Goal: Task Accomplishment & Management: Use online tool/utility

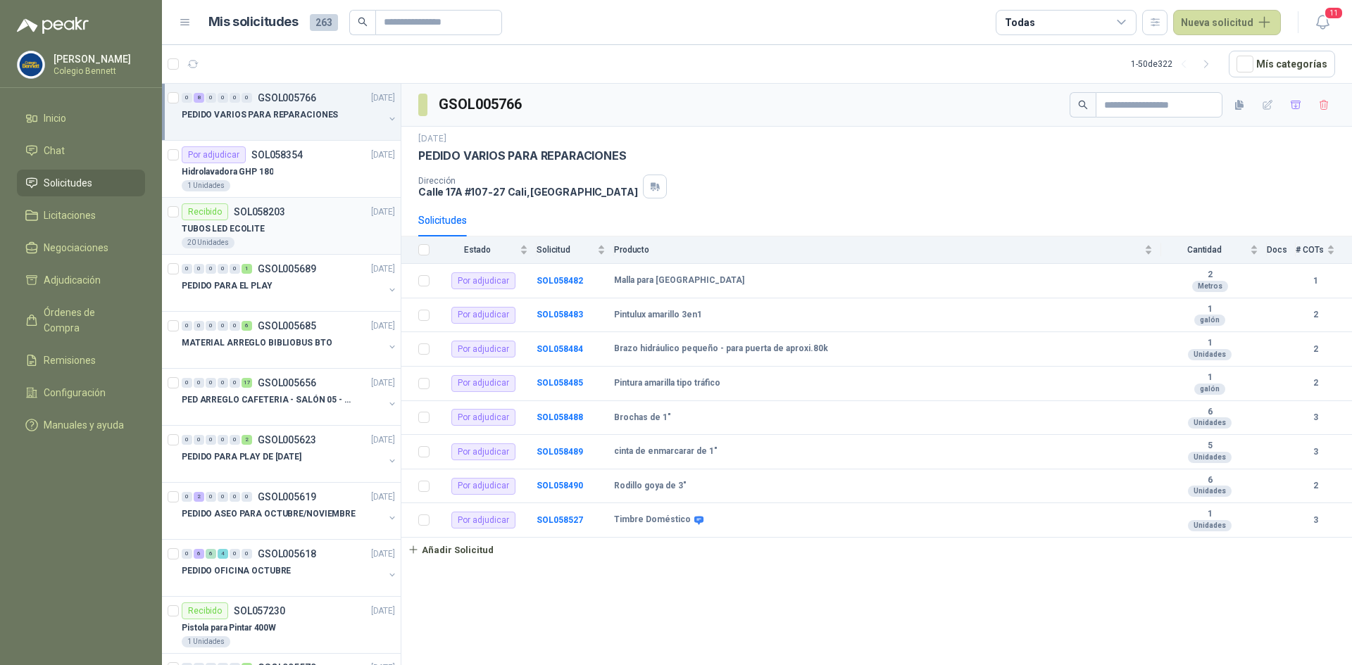
click at [287, 237] on div "20 Unidades" at bounding box center [288, 242] width 213 height 11
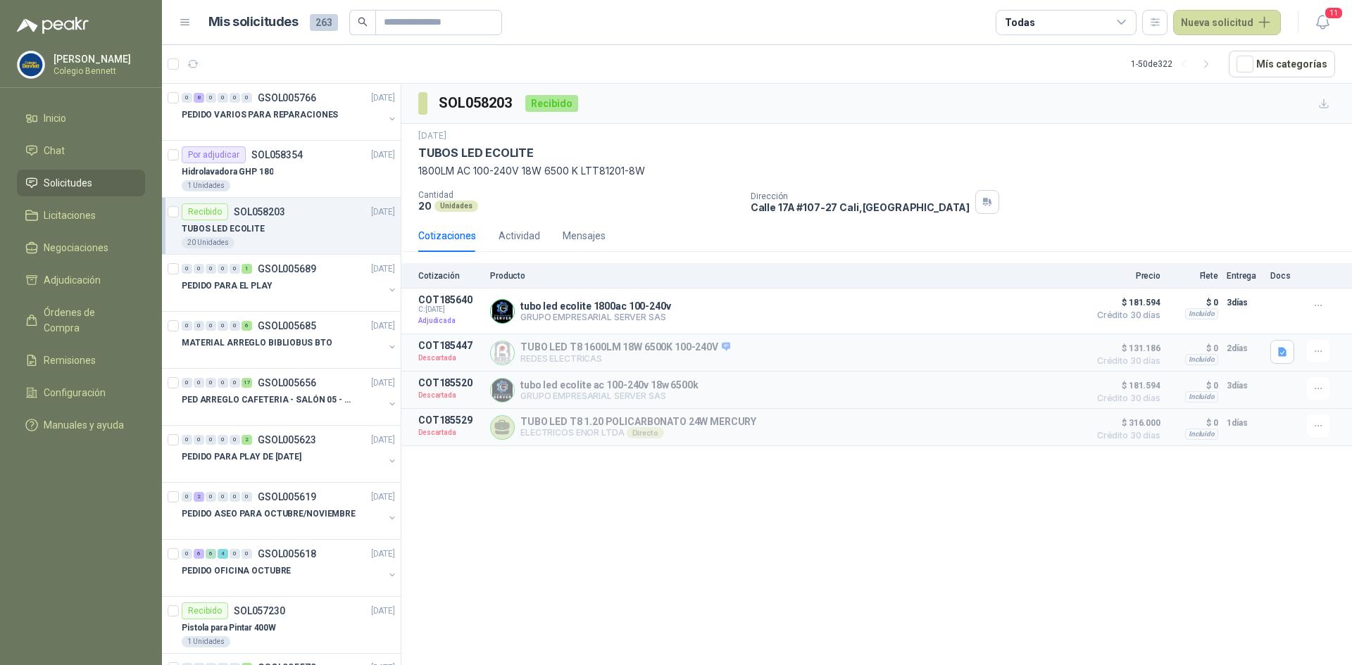
click at [323, 242] on div "20 Unidades" at bounding box center [288, 242] width 213 height 11
click at [494, 167] on p "1800LM AC 100-240V 18W 6500 K LTT81201-8W" at bounding box center [876, 170] width 917 height 15
drag, startPoint x: 419, startPoint y: 151, endPoint x: 558, endPoint y: 167, distance: 140.3
click at [505, 161] on div "30 sept, 2025 TUBOS LED ECOLITE 1800LM AC 100-240V 18W 6500 K LTT81201-8W" at bounding box center [876, 154] width 917 height 49
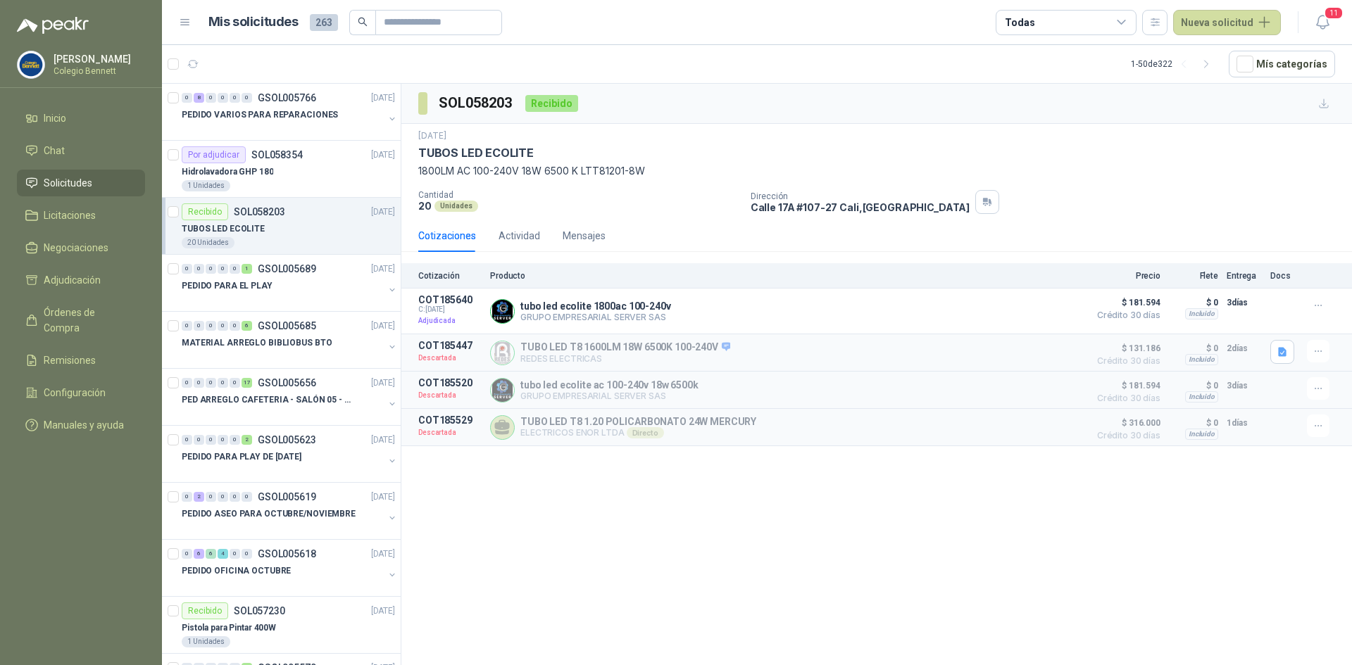
click at [690, 90] on div "SOL058203 Recibido" at bounding box center [876, 104] width 951 height 40
click at [273, 101] on p "GSOL005766" at bounding box center [287, 98] width 58 height 10
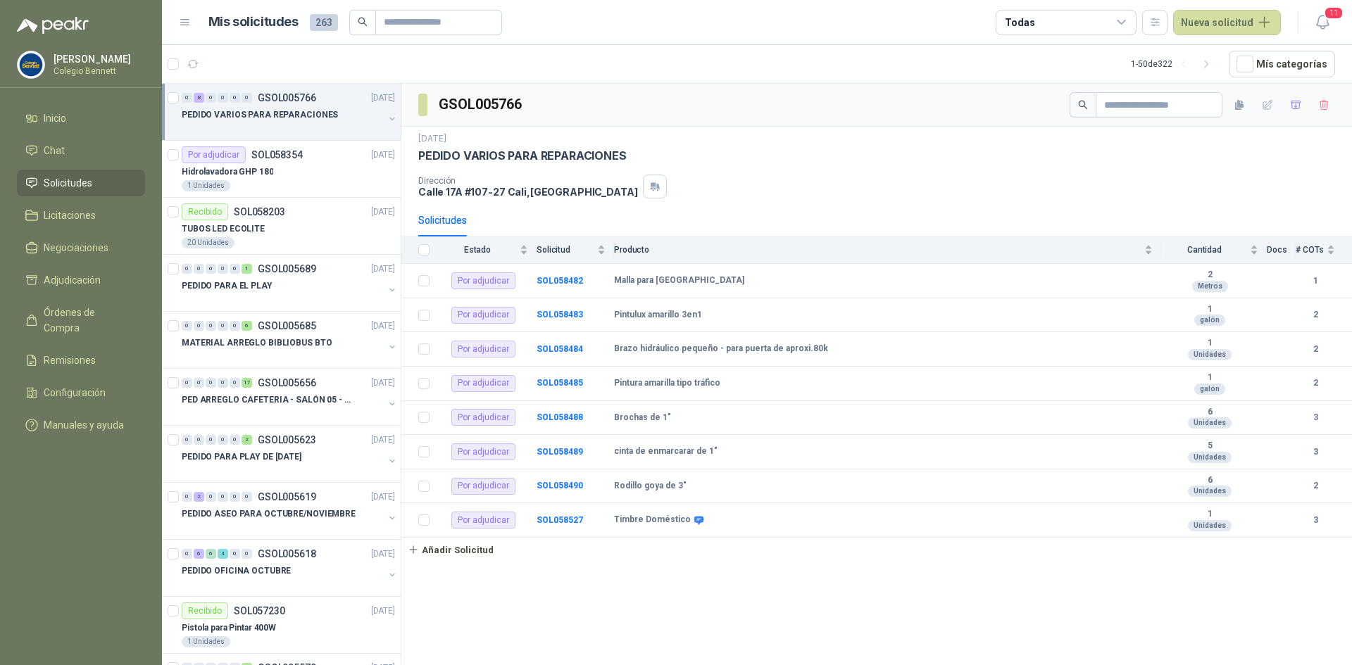
click at [387, 123] on button "button" at bounding box center [392, 118] width 11 height 11
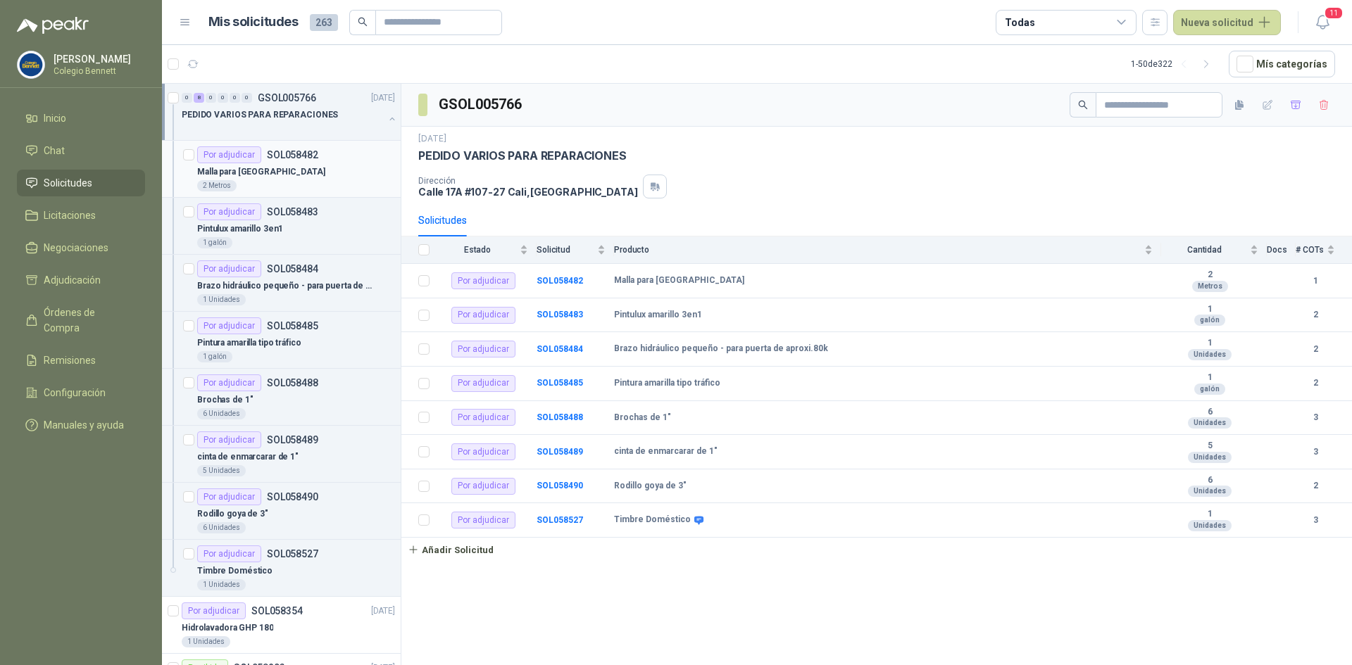
click at [303, 157] on p "SOL058482" at bounding box center [292, 155] width 51 height 10
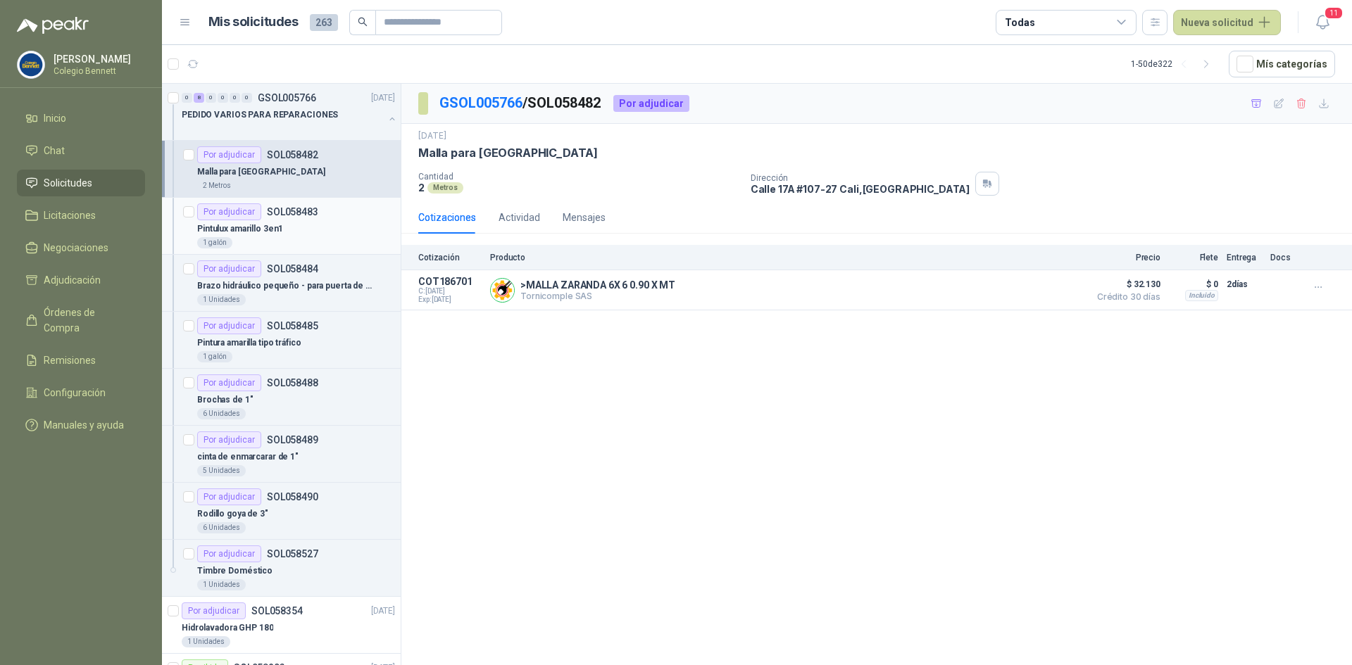
click at [306, 227] on div "Pintulux amarillo 3en1" at bounding box center [296, 228] width 198 height 17
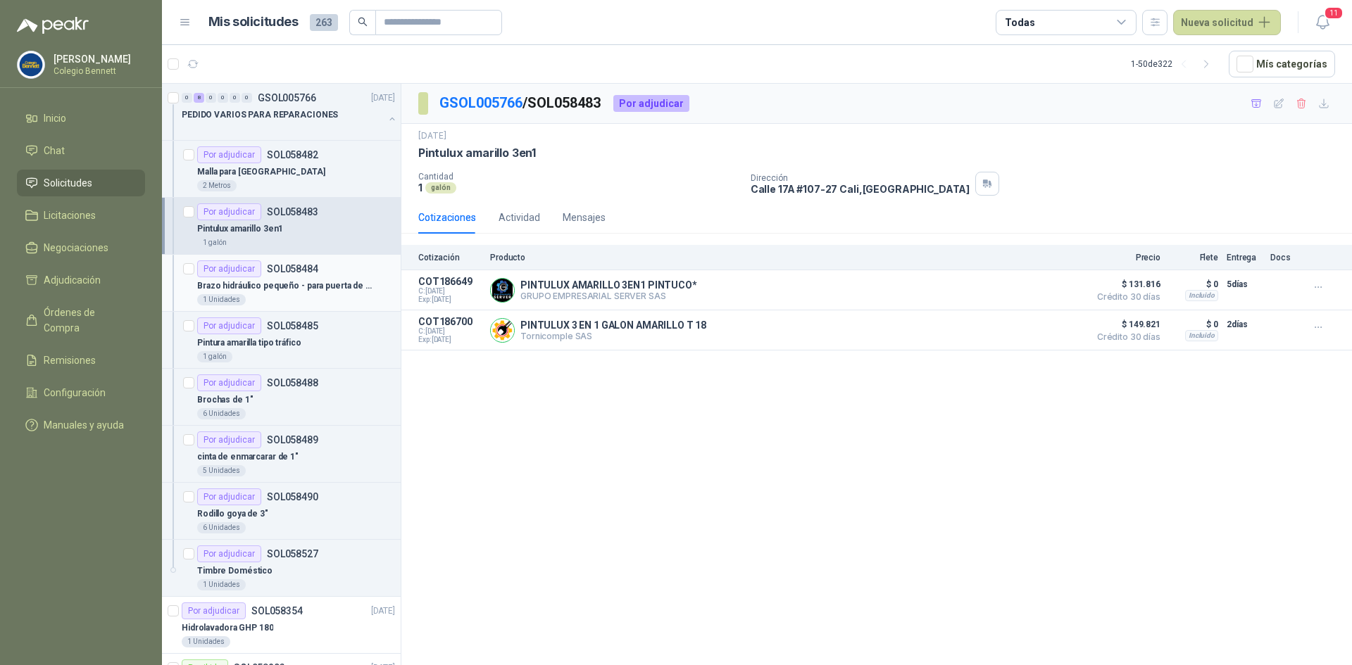
click at [300, 270] on p "SOL058484" at bounding box center [292, 269] width 51 height 10
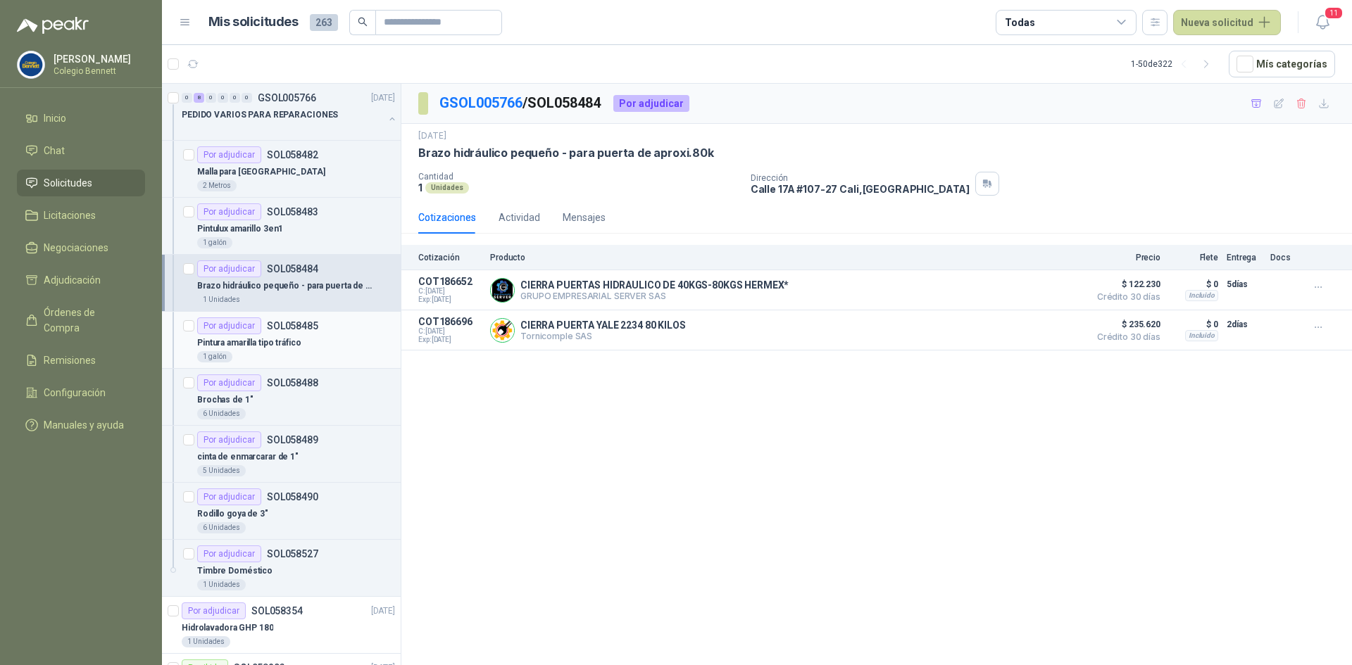
click at [299, 327] on p "SOL058485" at bounding box center [292, 326] width 51 height 10
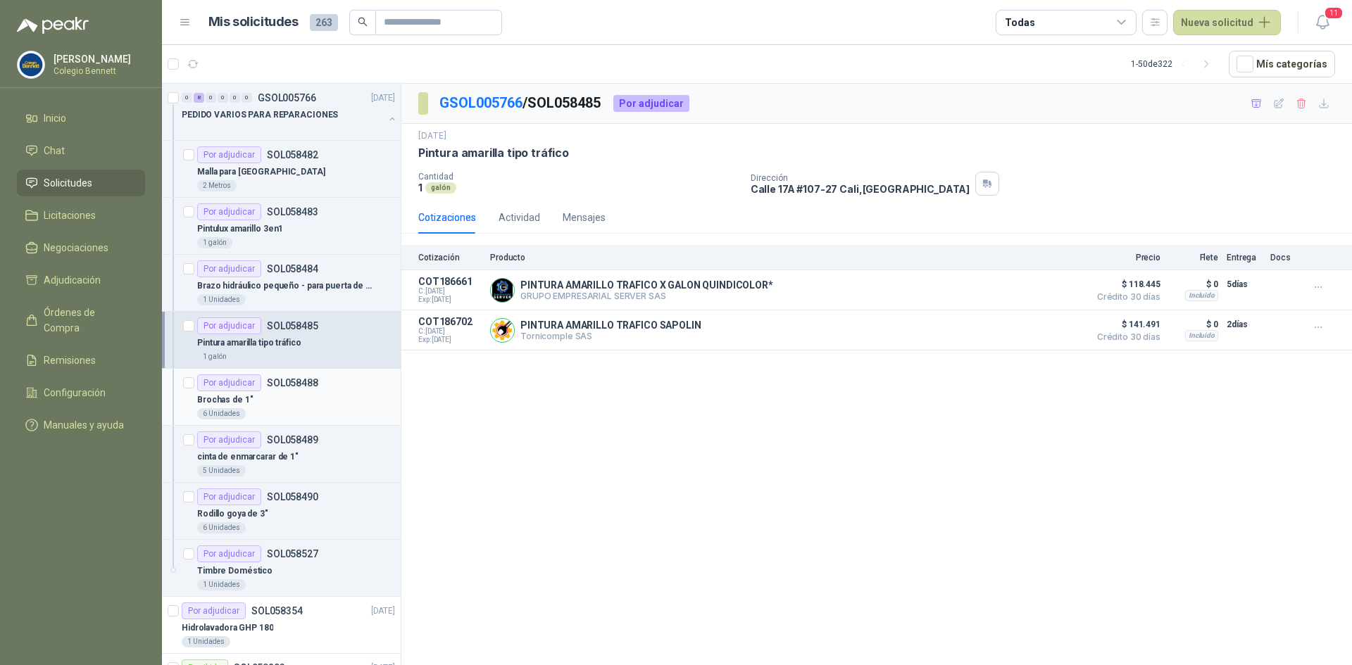
click at [294, 396] on div "Brochas de 1"" at bounding box center [296, 400] width 198 height 17
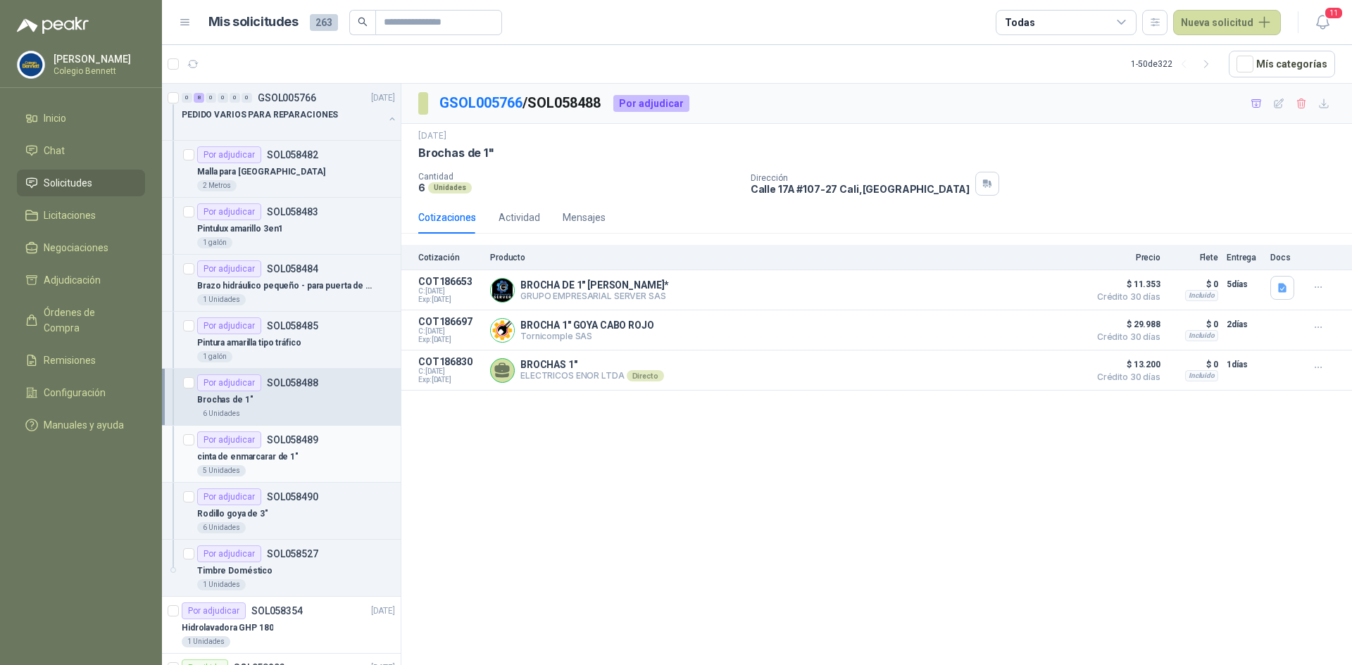
click at [290, 449] on div "cinta de enmarcarar de 1"" at bounding box center [296, 457] width 198 height 17
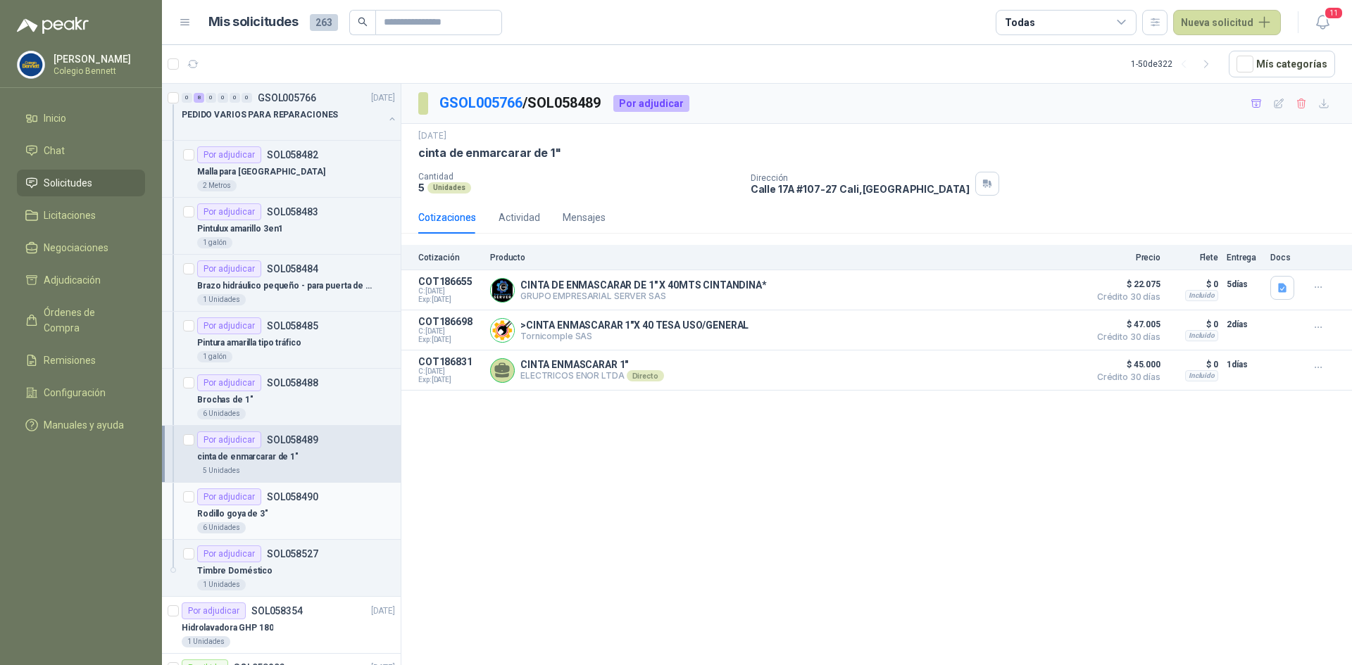
click at [284, 511] on div "Rodillo goya de 3"" at bounding box center [296, 514] width 198 height 17
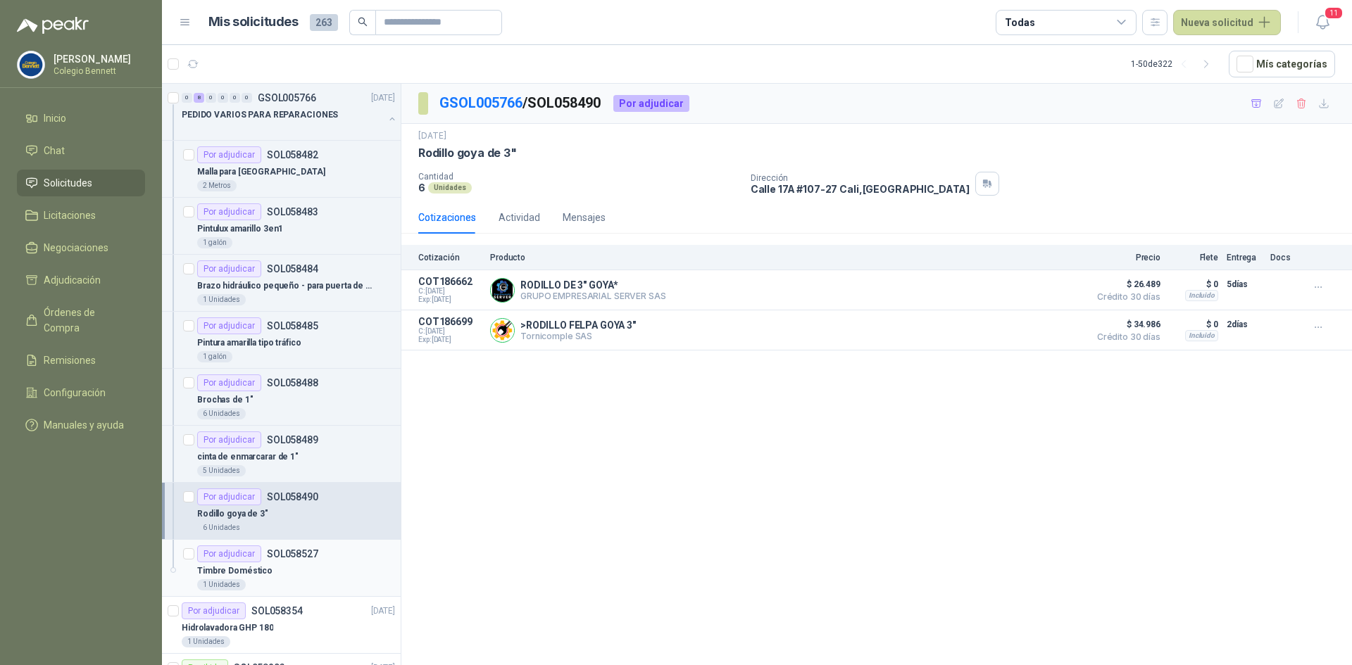
click at [284, 554] on p "SOL058527" at bounding box center [292, 554] width 51 height 10
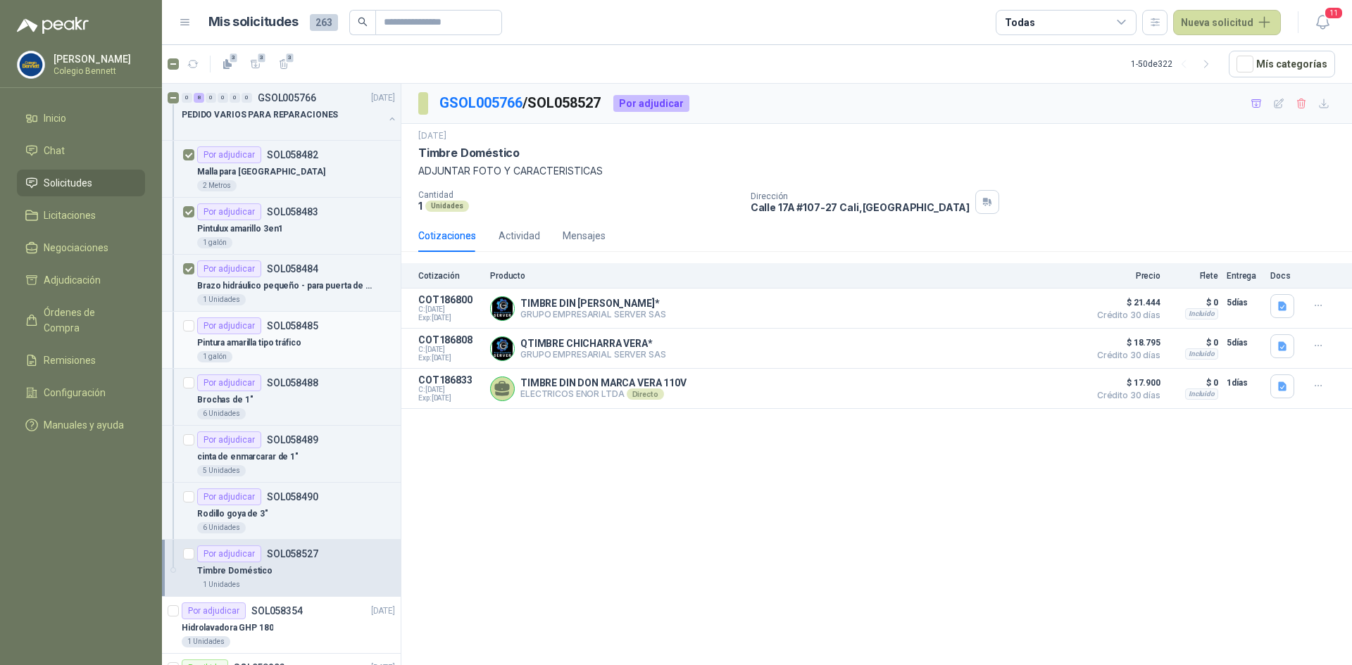
click at [194, 329] on article "Por adjudicar SOL058485 Pintura amarilla tipo tráfico 1 galón" at bounding box center [281, 340] width 239 height 57
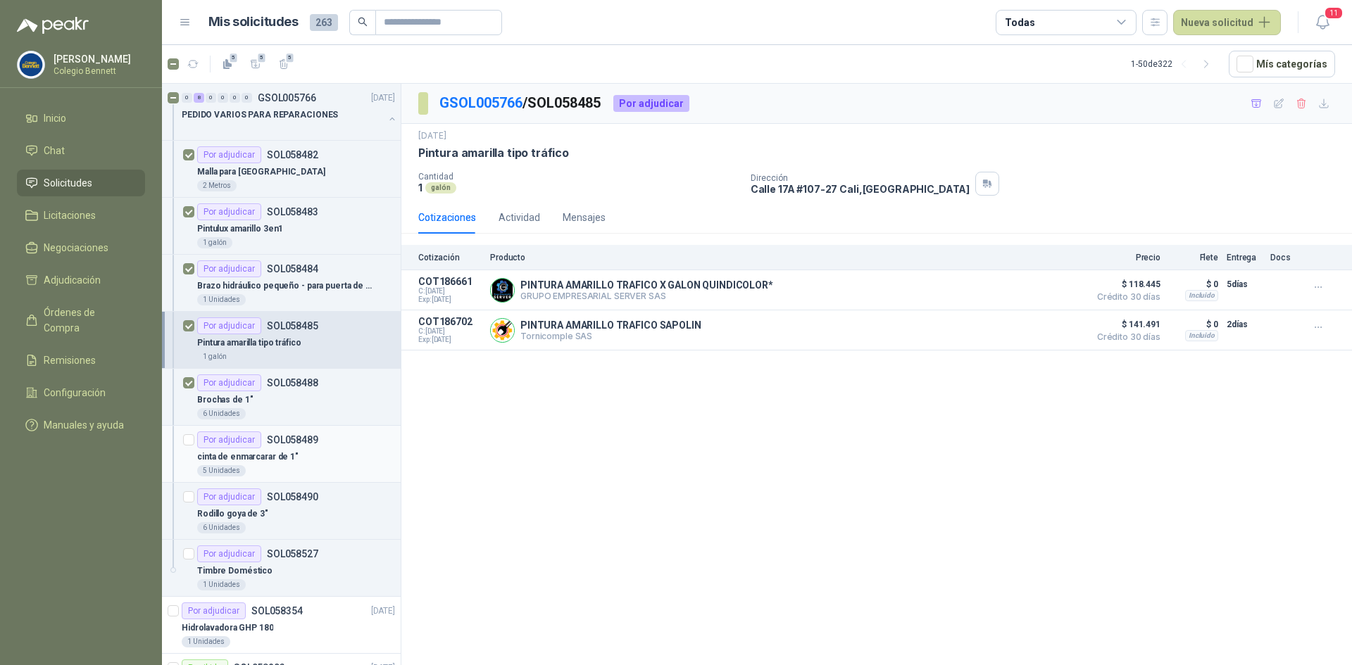
click at [189, 432] on div at bounding box center [188, 454] width 11 height 45
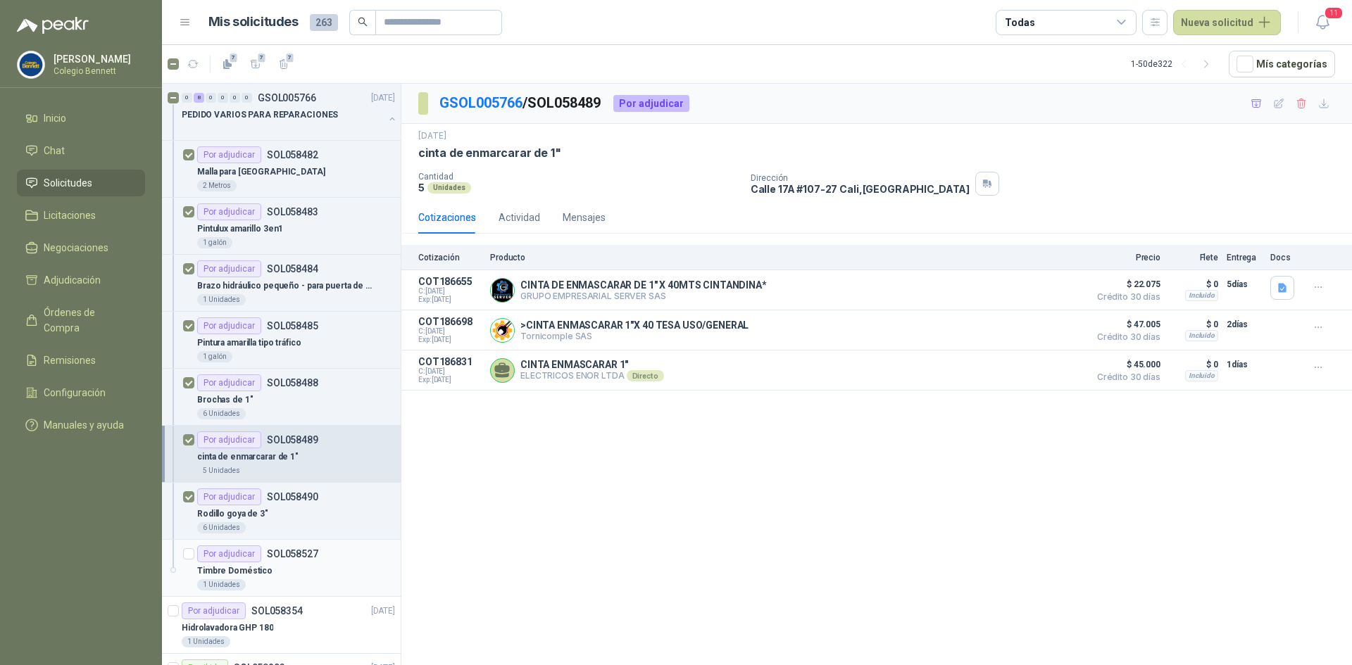
click at [185, 561] on div at bounding box center [188, 568] width 11 height 45
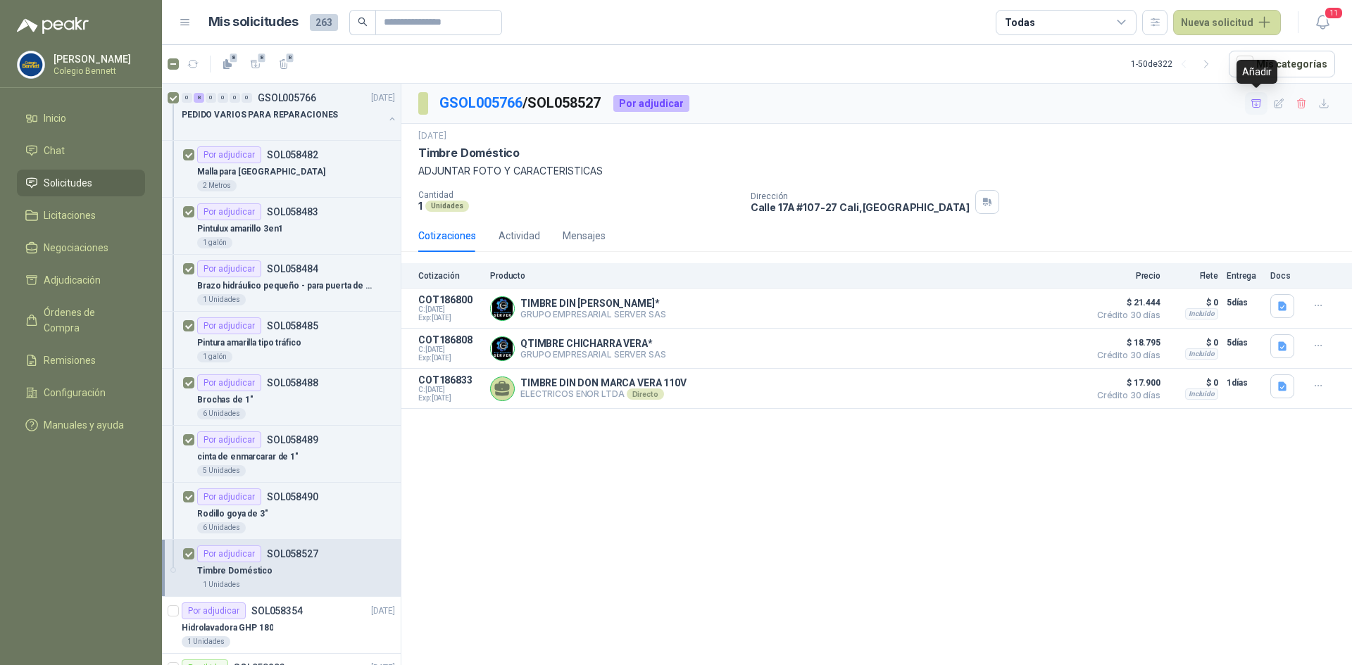
click at [1252, 101] on icon "button" at bounding box center [1257, 104] width 12 height 12
click at [387, 116] on button "button" at bounding box center [392, 118] width 11 height 11
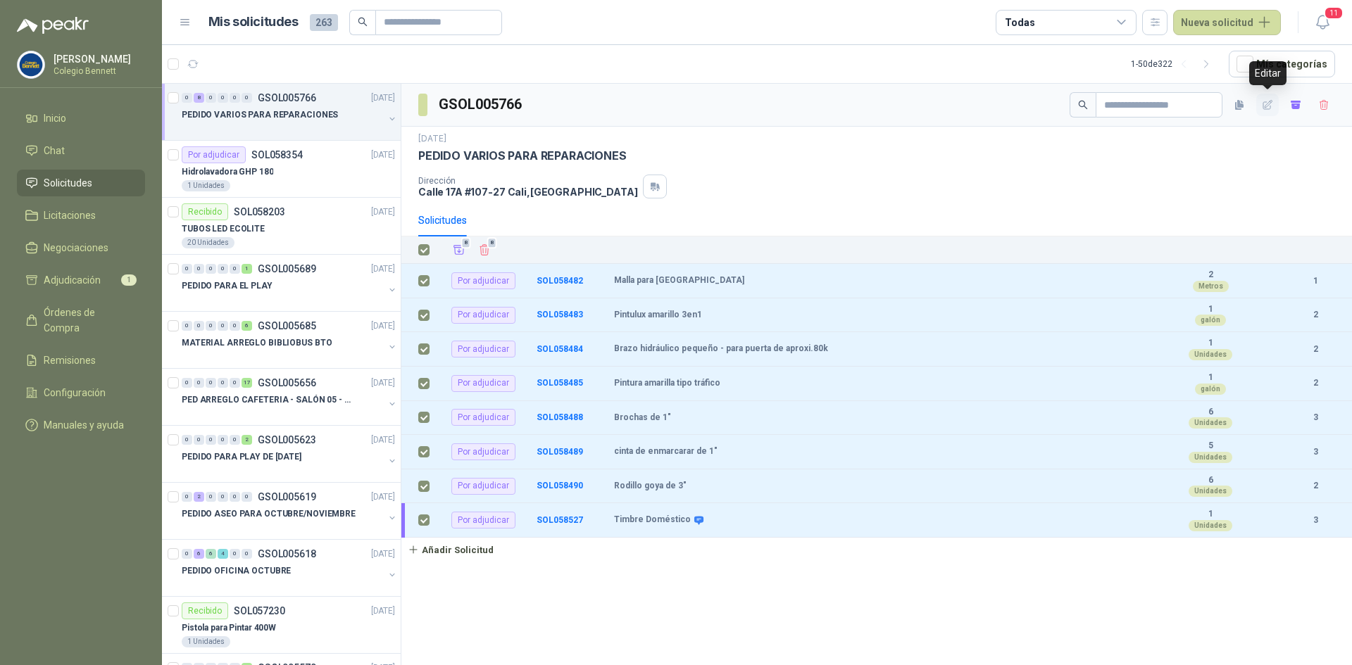
click at [1272, 98] on button "button" at bounding box center [1267, 105] width 23 height 23
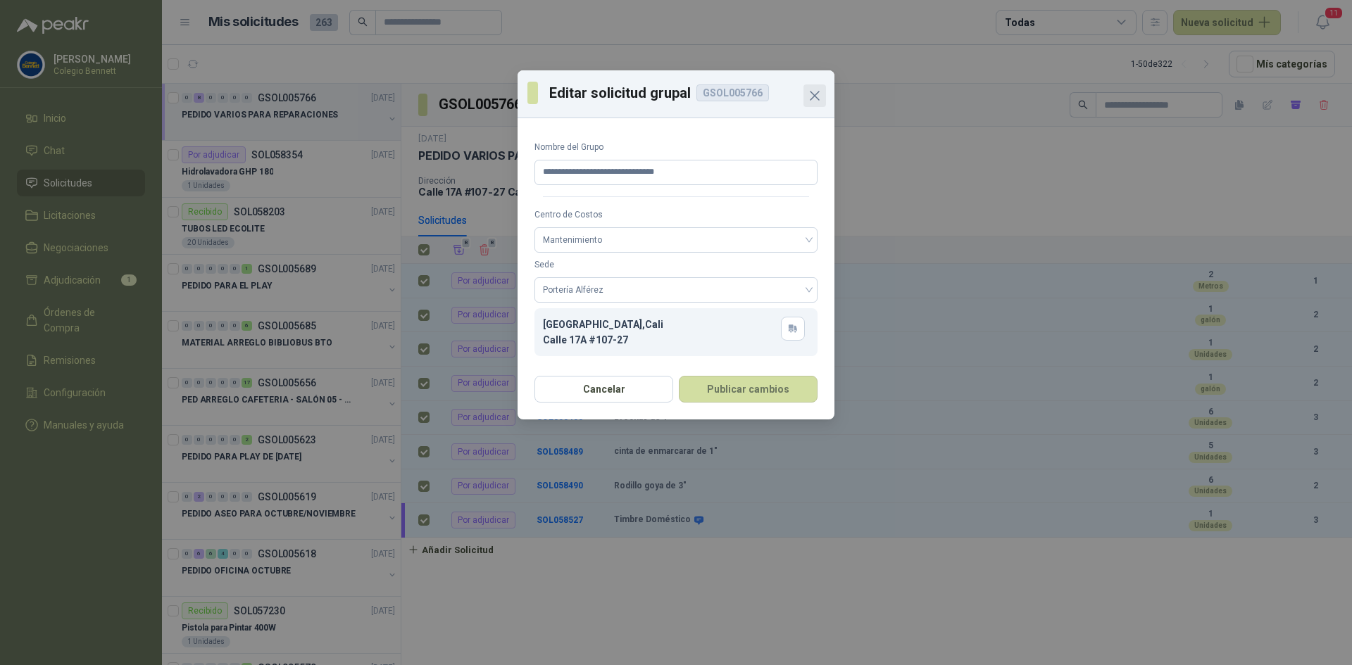
click at [814, 94] on icon "Close" at bounding box center [815, 96] width 8 height 8
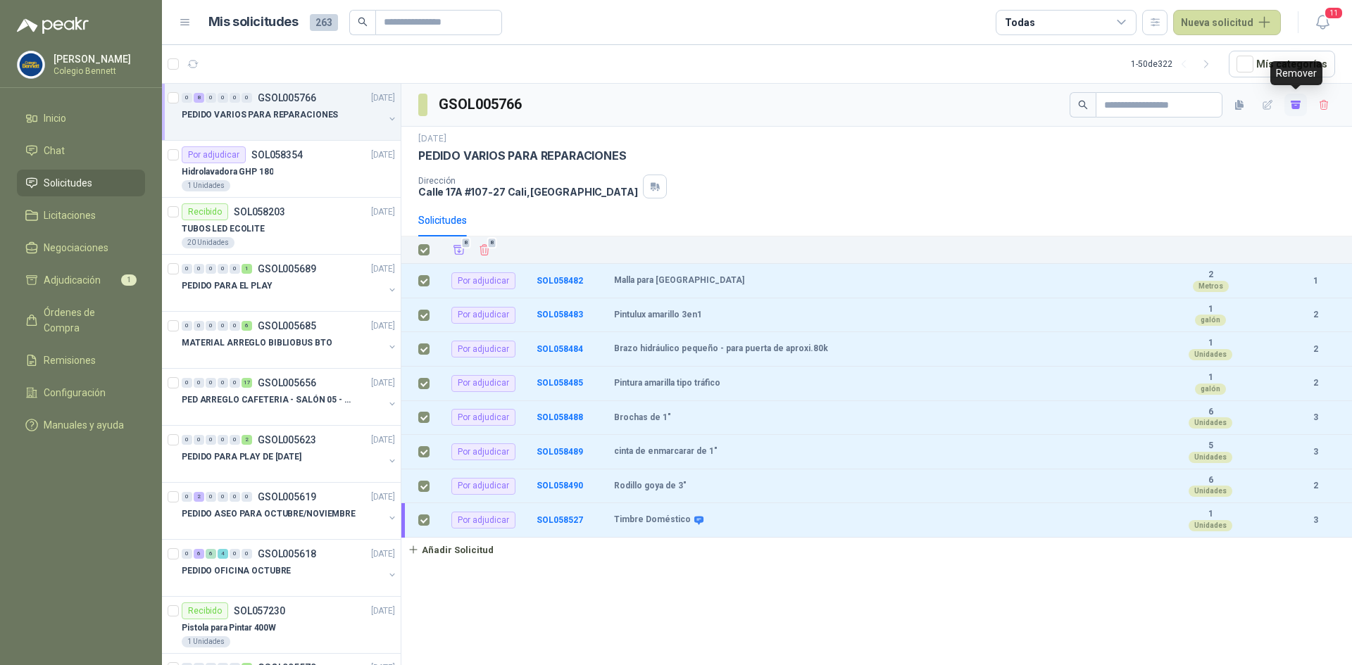
click at [1299, 104] on icon "button" at bounding box center [1296, 107] width 8 height 6
click at [460, 247] on icon "Añadir" at bounding box center [459, 250] width 13 height 13
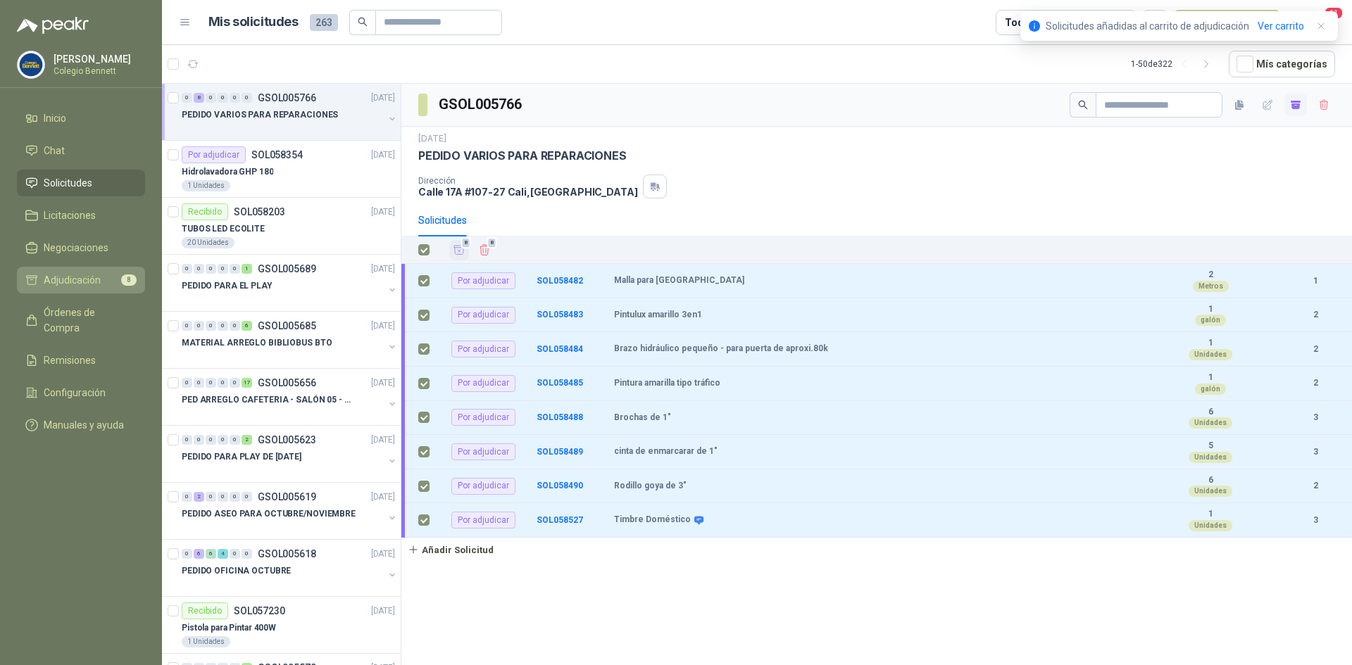
click at [39, 275] on li "Adjudicación 8" at bounding box center [80, 280] width 111 height 15
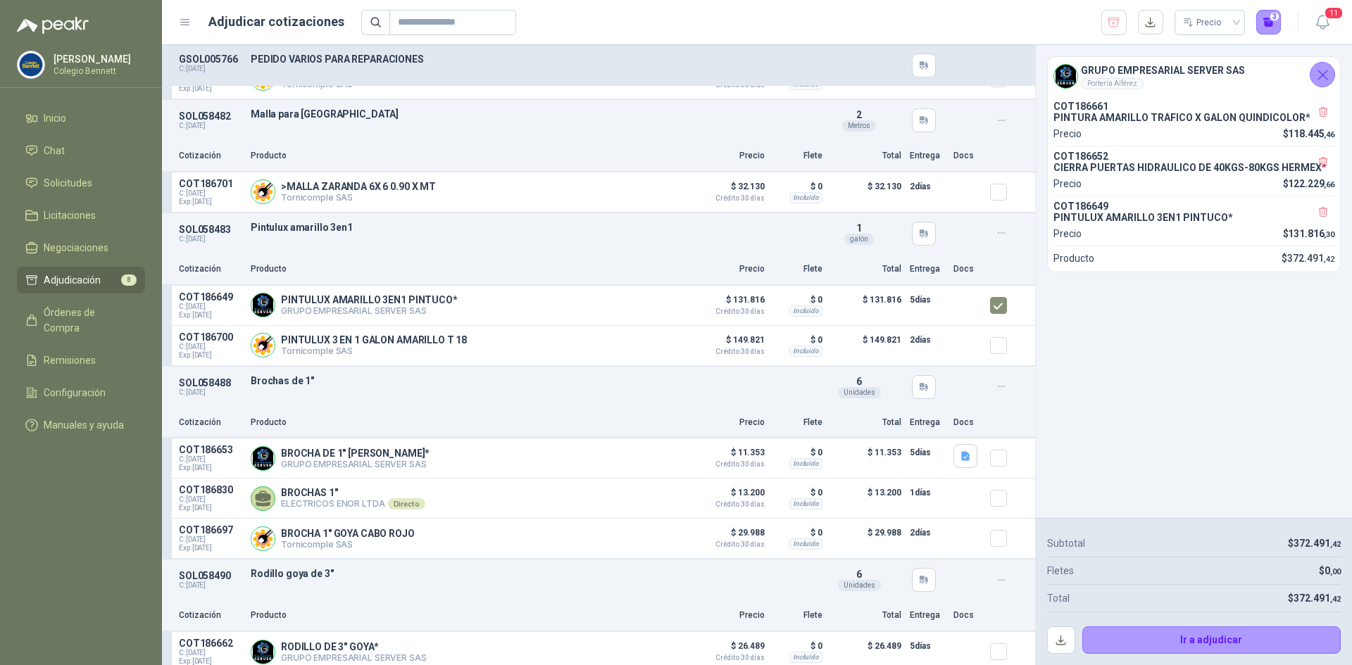
scroll to position [352, 0]
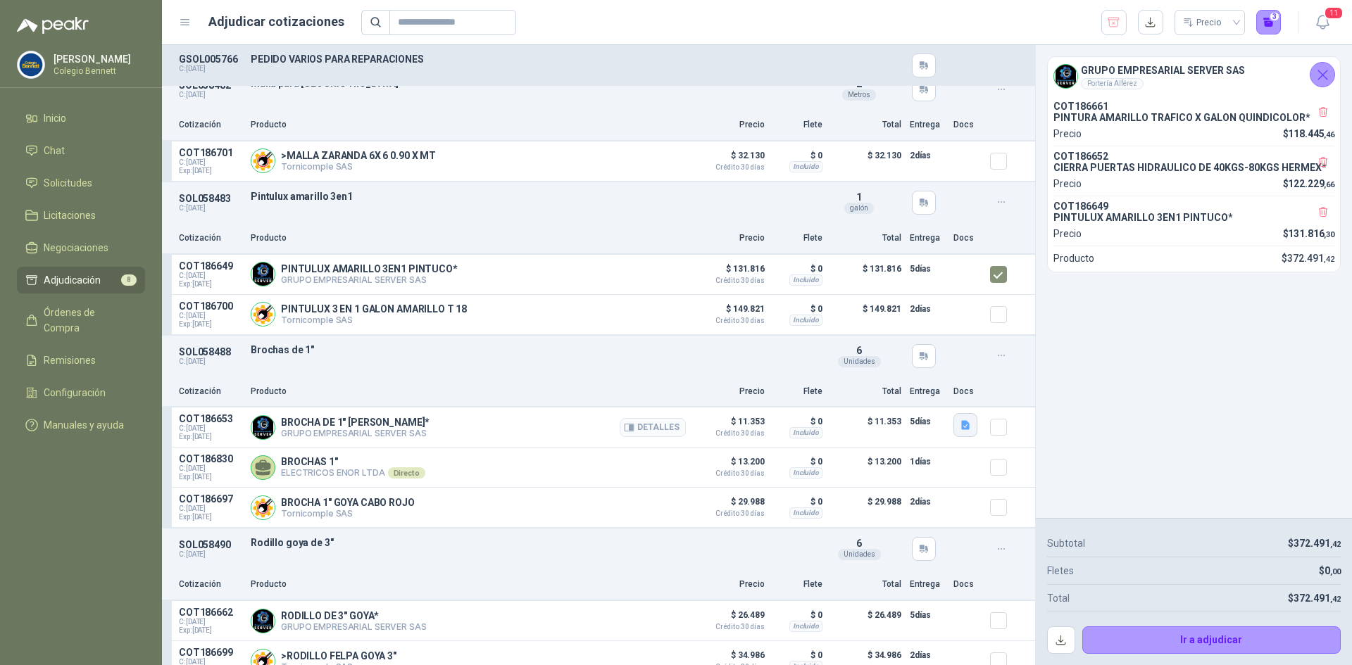
click at [961, 427] on icon "button" at bounding box center [965, 425] width 8 height 9
click at [933, 396] on button "image.png" at bounding box center [926, 398] width 61 height 15
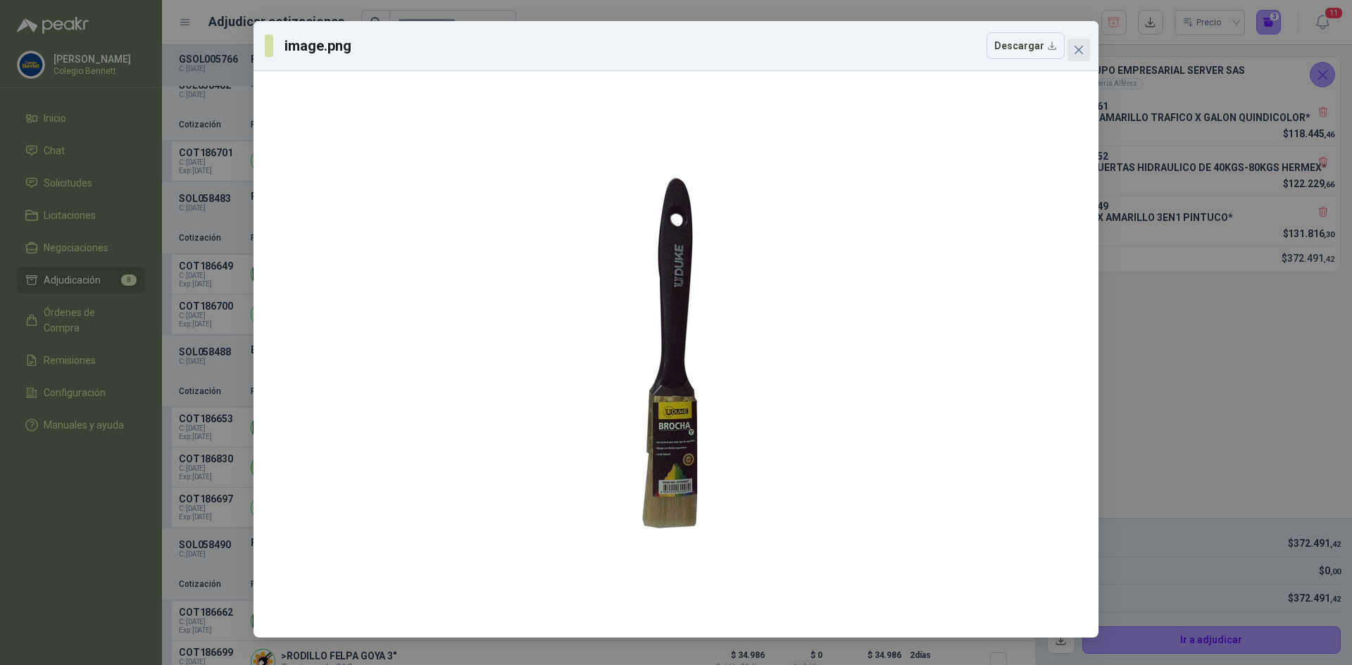
click at [1080, 46] on icon "close" at bounding box center [1078, 49] width 11 height 11
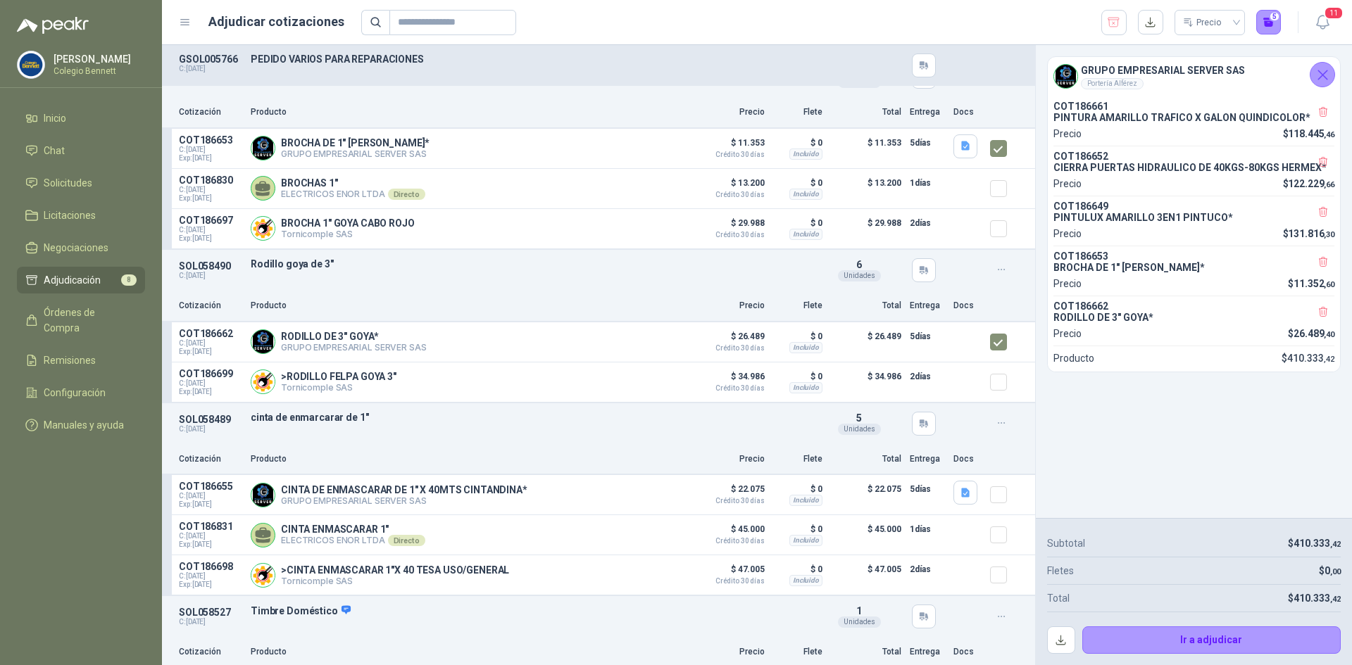
scroll to position [704, 0]
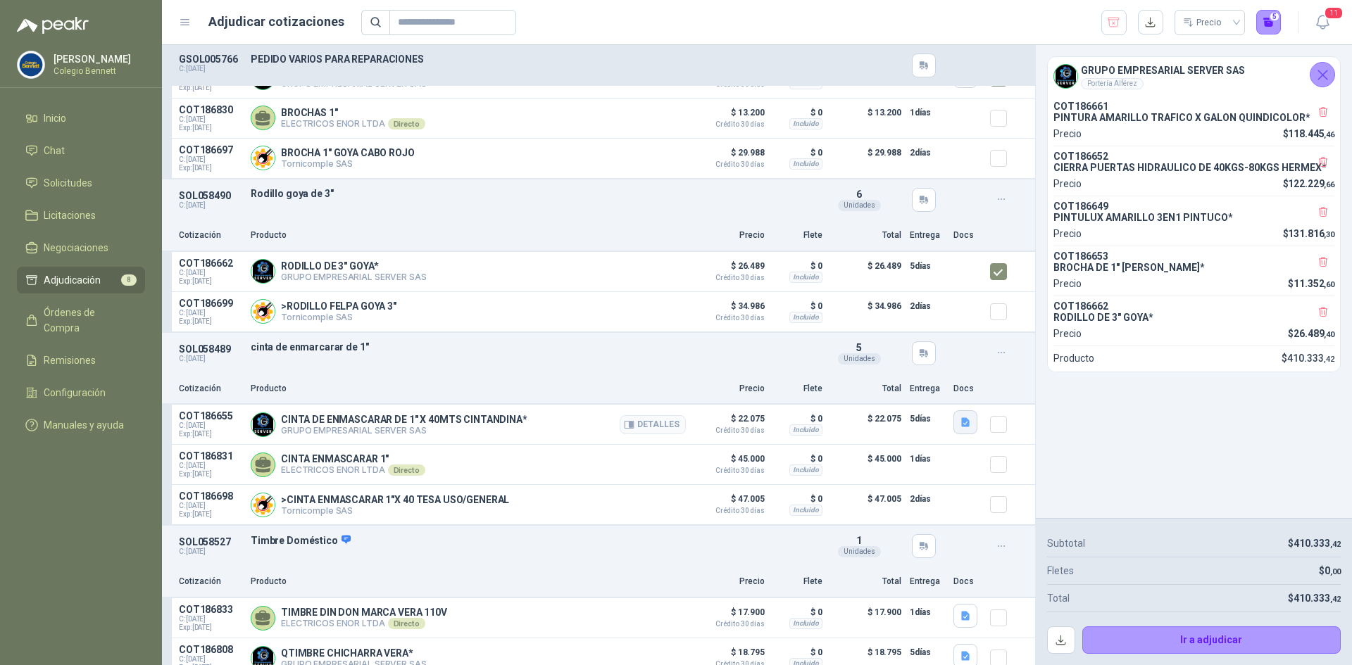
click at [956, 434] on button "button" at bounding box center [965, 423] width 24 height 24
click at [951, 399] on button "image.png" at bounding box center [926, 396] width 61 height 15
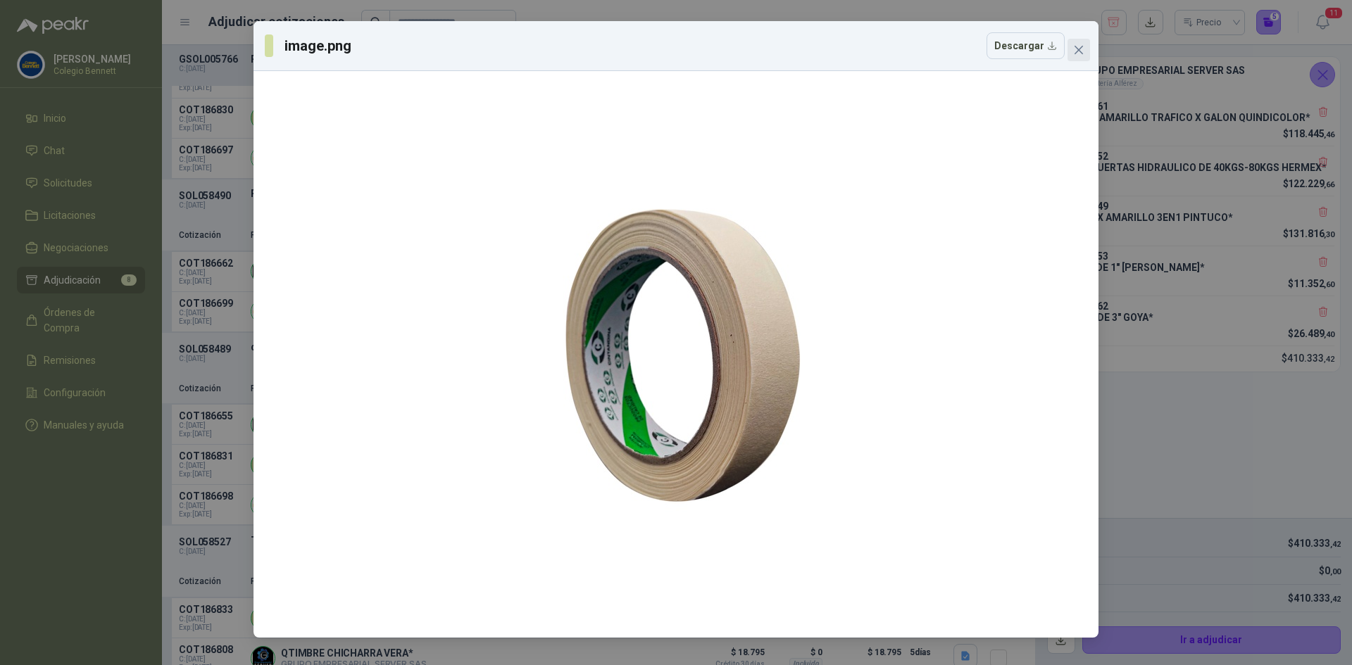
click at [1075, 52] on icon "close" at bounding box center [1078, 49] width 11 height 11
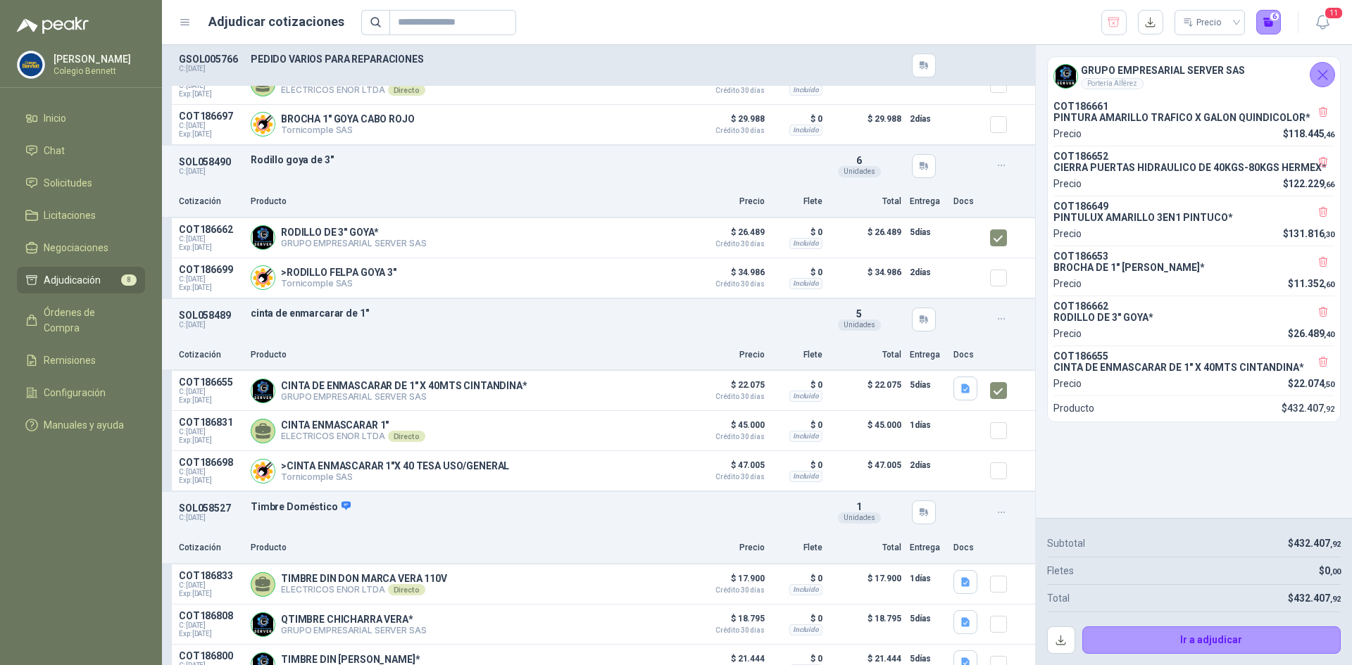
scroll to position [767, 0]
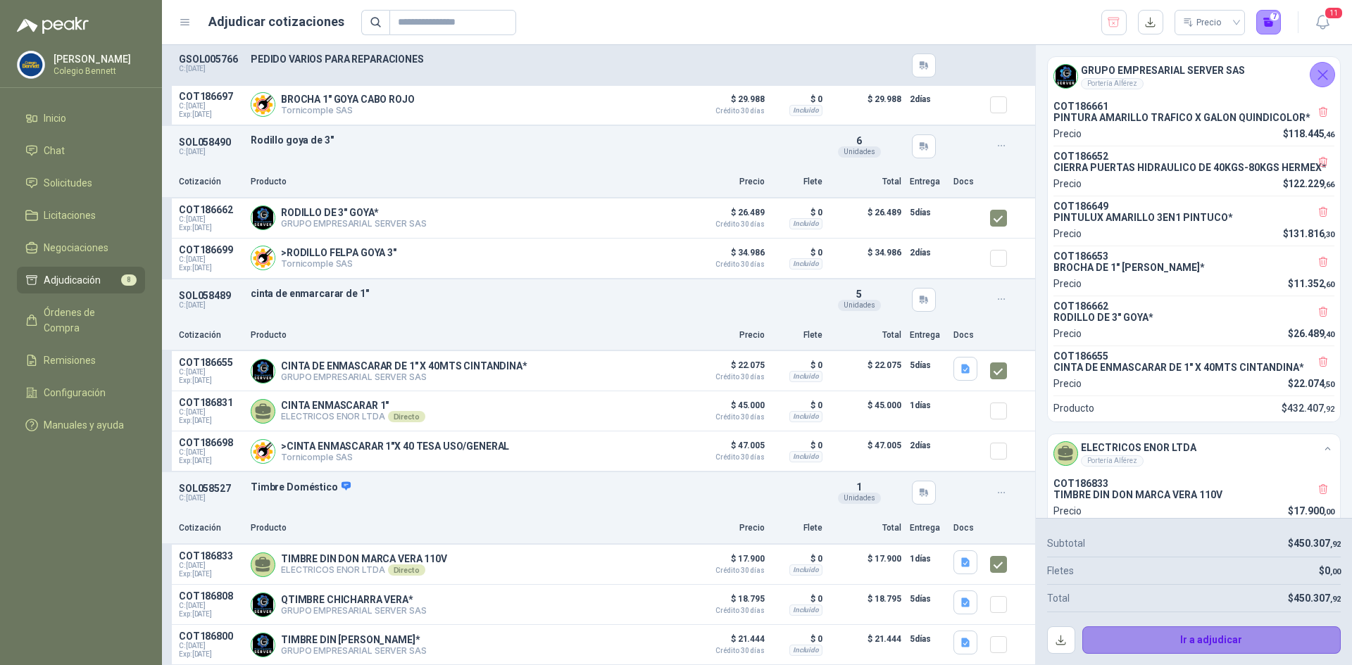
click at [1236, 638] on button "Ir a adjudicar" at bounding box center [1211, 641] width 259 height 28
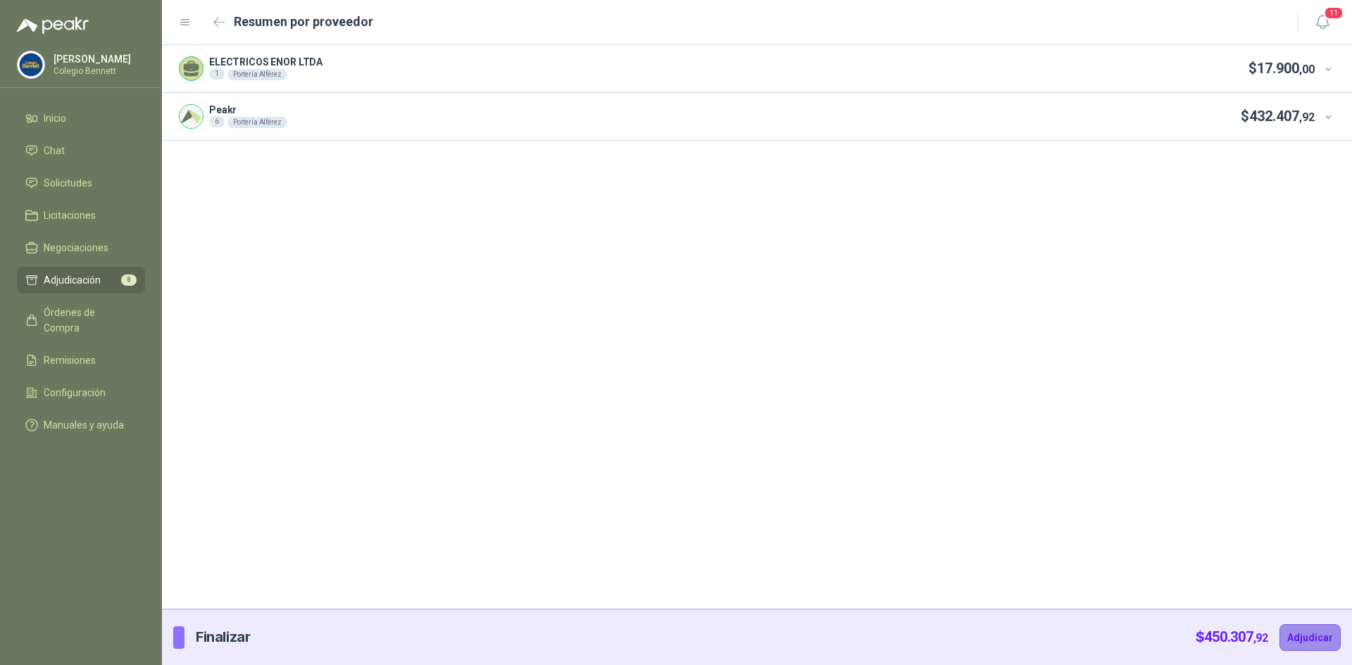
click at [1303, 629] on button "Adjudicar" at bounding box center [1310, 638] width 61 height 27
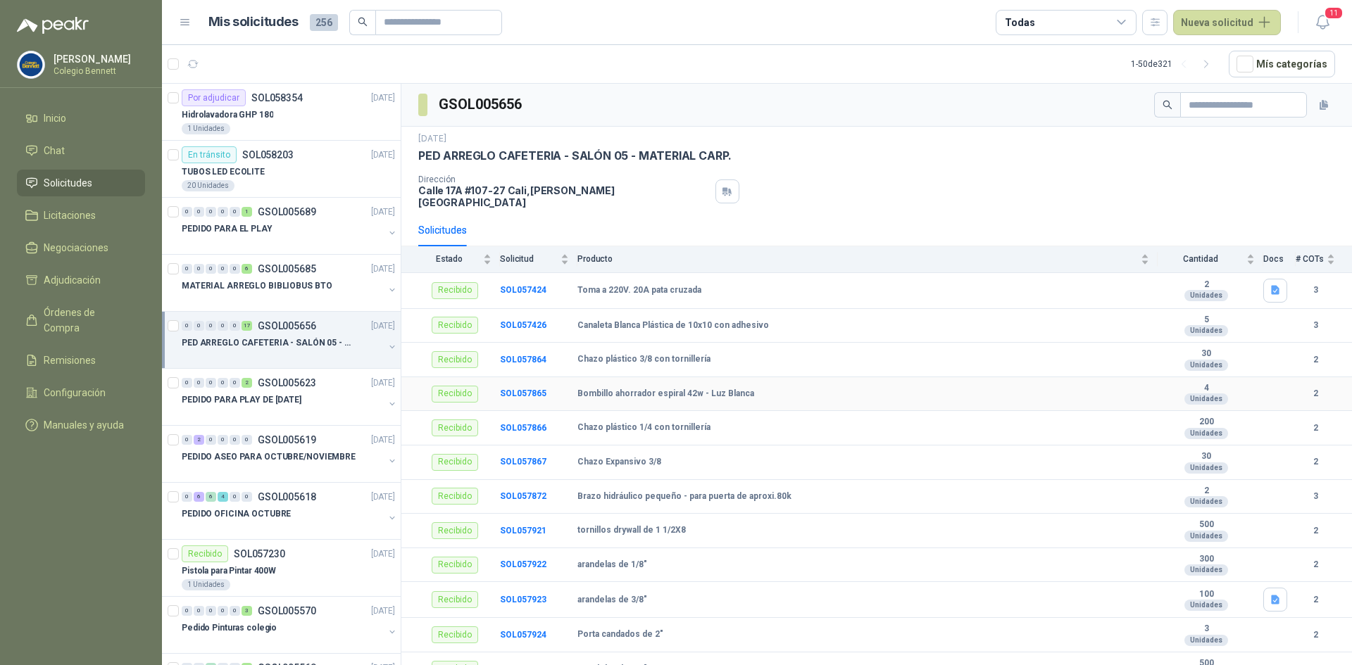
scroll to position [204, 0]
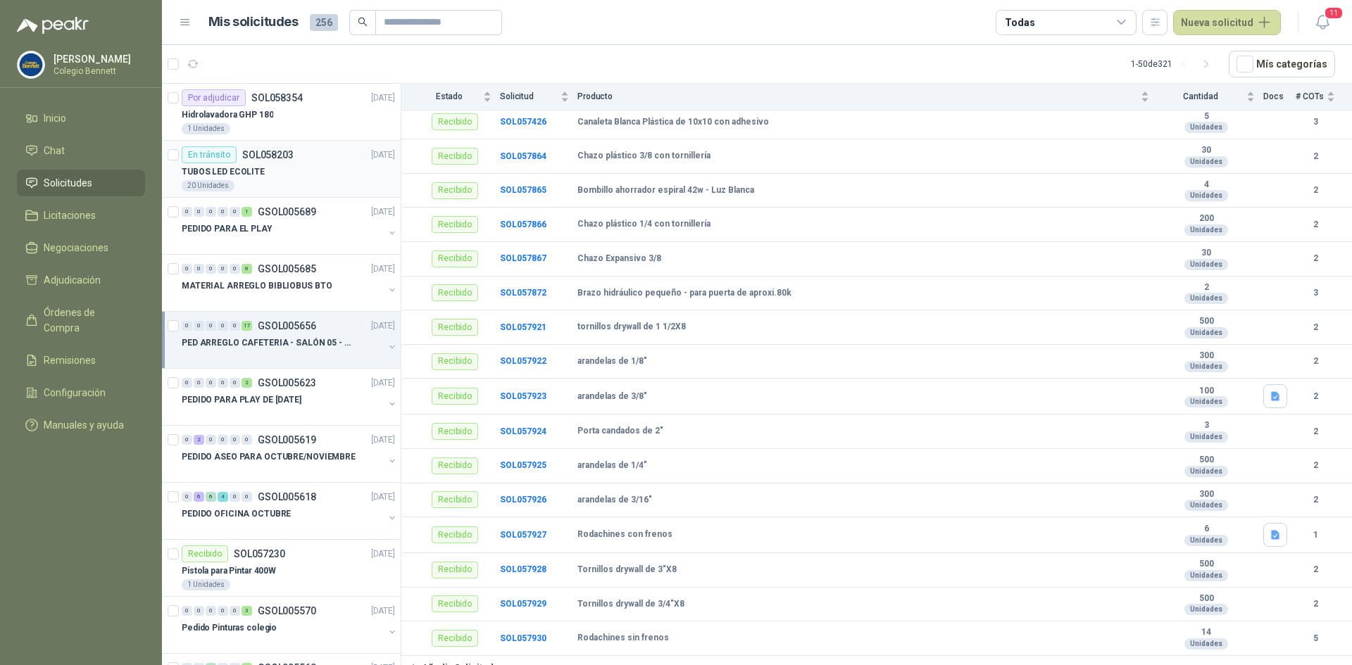
click at [275, 151] on p "SOL058203" at bounding box center [267, 155] width 51 height 10
